Goal: Task Accomplishment & Management: Use online tool/utility

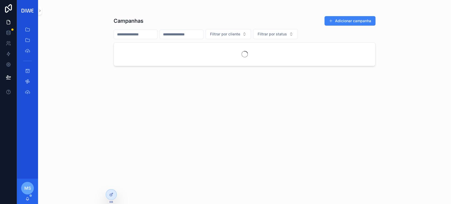
click at [36, 8] on div "scrollable content" at bounding box center [27, 10] width 21 height 21
click at [39, 10] on icon "scrollable content" at bounding box center [40, 11] width 4 height 4
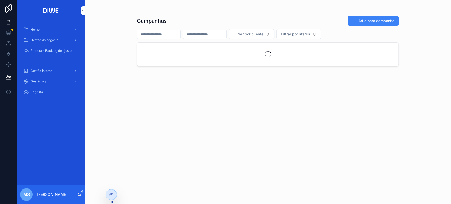
click at [67, 71] on div "Gestão interna" at bounding box center [50, 71] width 55 height 8
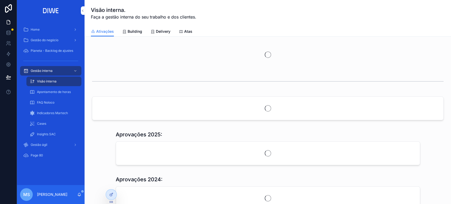
click at [166, 29] on span "Delivery" at bounding box center [163, 31] width 15 height 5
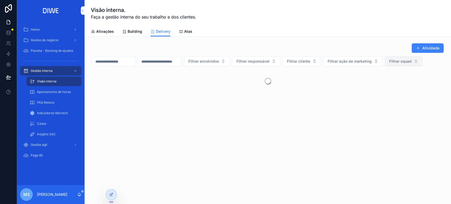
click at [389, 64] on span "Filtrar squad" at bounding box center [400, 61] width 22 height 5
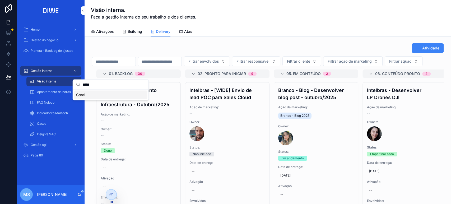
type input "*****"
click at [98, 94] on div "Coral" at bounding box center [111, 94] width 74 height 8
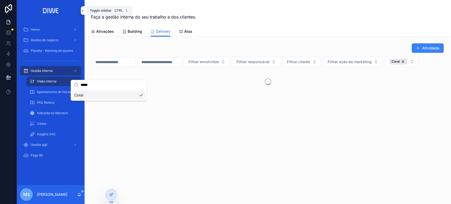
click at [81, 10] on icon "scrollable content" at bounding box center [83, 11] width 4 height 4
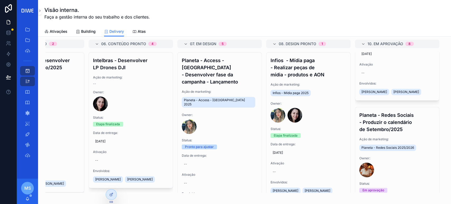
scroll to position [257, 0]
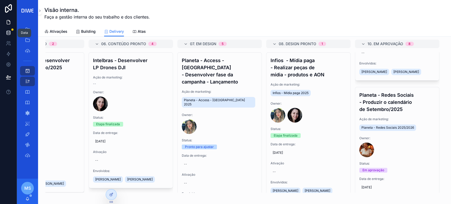
click at [8, 32] on icon at bounding box center [8, 32] width 5 height 5
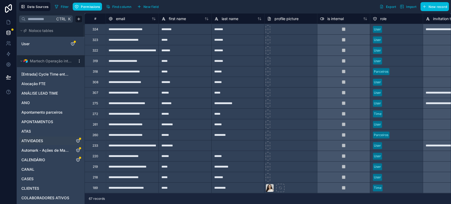
click at [59, 139] on link "ATIVIDADES" at bounding box center [45, 140] width 48 height 5
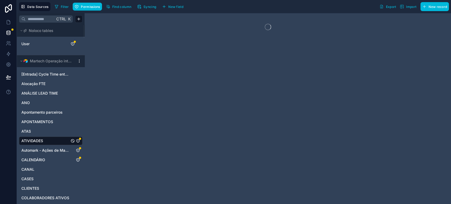
click at [152, 6] on span "Syncing" at bounding box center [150, 7] width 13 height 4
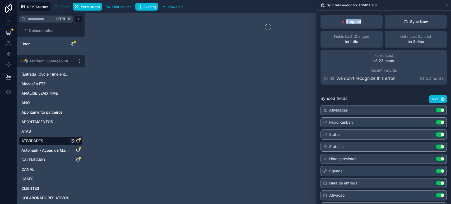
drag, startPoint x: 338, startPoint y: 22, endPoint x: 382, endPoint y: 25, distance: 43.4
click at [382, 25] on div "Stopped Sync Now" at bounding box center [384, 22] width 126 height 14
click at [380, 23] on div "Stopped" at bounding box center [352, 22] width 62 height 14
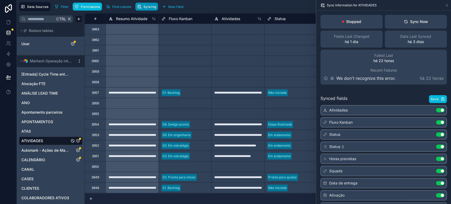
click at [144, 5] on span "Syncing" at bounding box center [150, 7] width 13 height 4
click at [417, 20] on div "Sync Now" at bounding box center [416, 21] width 24 height 5
click at [408, 22] on div "Sync Now" at bounding box center [416, 21] width 24 height 5
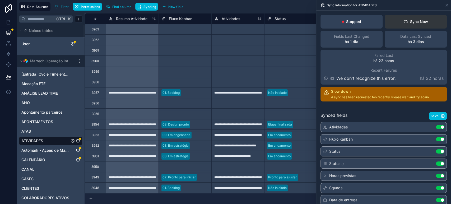
click at [412, 21] on div "Sync Now" at bounding box center [416, 21] width 24 height 5
